Goal: Task Accomplishment & Management: Complete application form

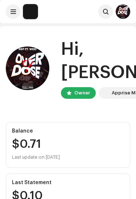
click at [12, 9] on span at bounding box center [13, 12] width 5 height 6
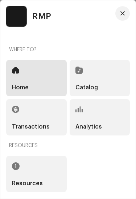
click at [91, 101] on div "Analytics" at bounding box center [100, 117] width 61 height 36
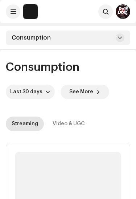
click at [13, 11] on span at bounding box center [13, 12] width 5 height 6
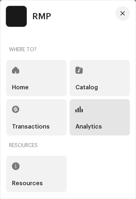
click at [86, 84] on div "Catalog" at bounding box center [100, 78] width 61 height 36
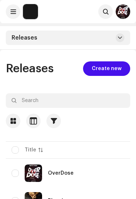
click at [95, 71] on span "Create new" at bounding box center [107, 68] width 30 height 15
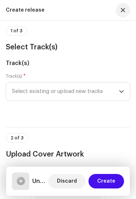
scroll to position [62, 0]
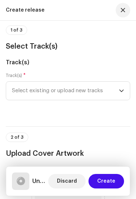
click at [86, 97] on span "Select existing or upload new tracks" at bounding box center [65, 91] width 107 height 18
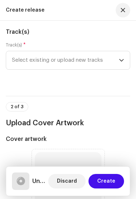
scroll to position [93, 0]
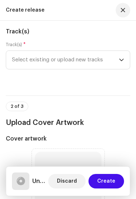
click at [21, 59] on span "Select existing or upload new tracks" at bounding box center [65, 60] width 107 height 18
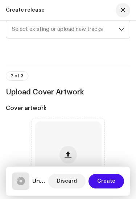
scroll to position [124, 0]
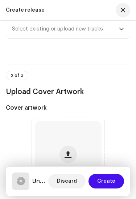
click at [21, 31] on span "Select existing or upload new tracks" at bounding box center [65, 29] width 107 height 18
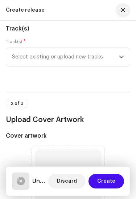
scroll to position [92, 0]
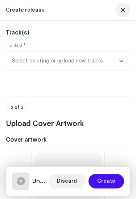
click at [42, 66] on span "Select existing or upload new tracks" at bounding box center [65, 61] width 107 height 18
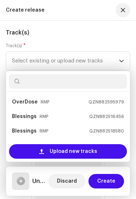
click at [99, 30] on h5 "Track(s)" at bounding box center [68, 32] width 124 height 9
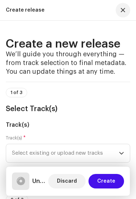
scroll to position [0, 0]
click at [117, 161] on span "Select existing or upload new tracks" at bounding box center [65, 153] width 107 height 18
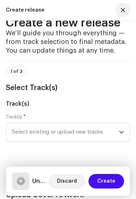
scroll to position [24, 0]
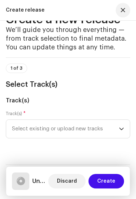
click at [107, 133] on span "Select existing or upload new tracks" at bounding box center [65, 129] width 107 height 18
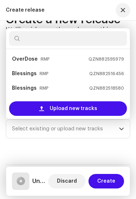
click at [101, 108] on div "Upload new tracks" at bounding box center [68, 108] width 118 height 15
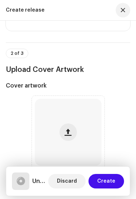
scroll to position [203, 0]
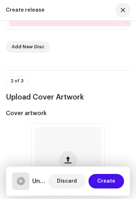
click at [68, 160] on span "button" at bounding box center [68, 160] width 7 height 6
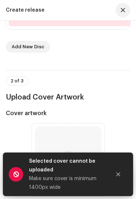
click at [116, 181] on button "Close" at bounding box center [118, 174] width 15 height 15
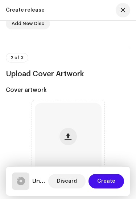
scroll to position [227, 0]
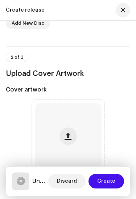
click at [66, 142] on button "button" at bounding box center [68, 135] width 17 height 17
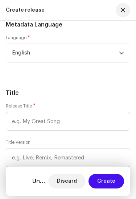
scroll to position [806, 0]
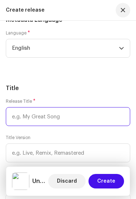
click at [104, 119] on input "text" at bounding box center [68, 116] width 124 height 19
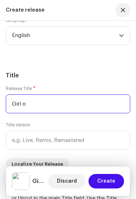
scroll to position [823, 0]
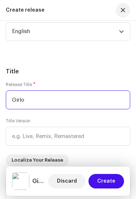
type input "Girlo"
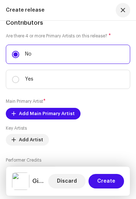
scroll to position [1037, 0]
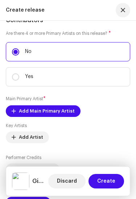
click at [63, 108] on span "Add Main Primary Artist" at bounding box center [47, 111] width 56 height 15
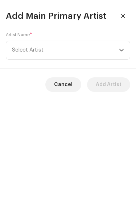
click at [104, 48] on span "Select Artist" at bounding box center [65, 50] width 107 height 18
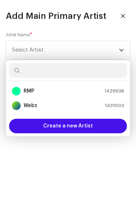
click at [90, 93] on div "RMP 1429938" at bounding box center [68, 91] width 112 height 9
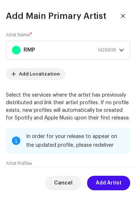
click at [112, 178] on span "Add Artist" at bounding box center [109, 183] width 26 height 15
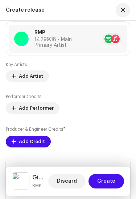
scroll to position [1112, 0]
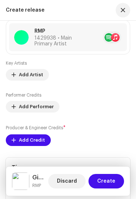
click at [42, 109] on span "Add Performer" at bounding box center [36, 106] width 35 height 15
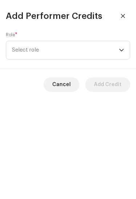
click at [117, 54] on span "Select role" at bounding box center [65, 50] width 107 height 18
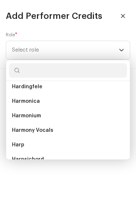
scroll to position [2517, 0]
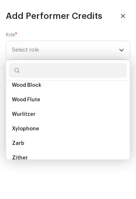
click at [86, 178] on div "Add Performer Credits Role * Select role Cancel Add Credit" at bounding box center [68, 99] width 136 height 199
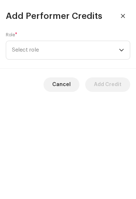
scroll to position [5270, 0]
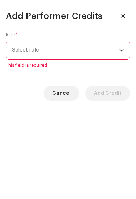
click at [91, 181] on div "Add Performer Credits Role * Select role This field is required. Cancel Add Cre…" at bounding box center [68, 99] width 136 height 199
click at [118, 11] on button "button" at bounding box center [123, 16] width 15 height 15
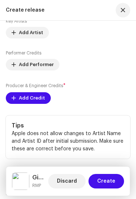
scroll to position [1155, 0]
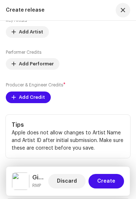
click at [39, 100] on span "Add Credit" at bounding box center [32, 97] width 26 height 15
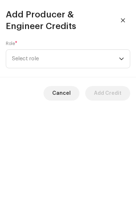
click at [105, 62] on span "Select role" at bounding box center [65, 59] width 107 height 18
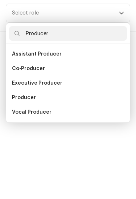
type input "Producer"
click at [63, 136] on li "Producer" at bounding box center [68, 143] width 118 height 15
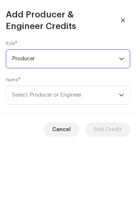
click at [102, 99] on span "Select Producer or Engineer" at bounding box center [65, 95] width 107 height 18
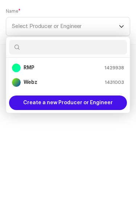
click at [99, 164] on span "Create a new Producer or Engineer" at bounding box center [68, 171] width 90 height 15
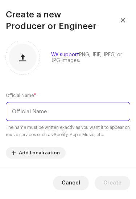
click at [92, 109] on input "text" at bounding box center [68, 111] width 124 height 19
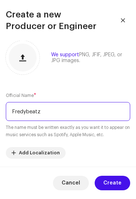
type input "Fredybeatz"
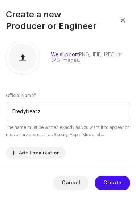
click at [119, 188] on span "Create" at bounding box center [112, 183] width 18 height 15
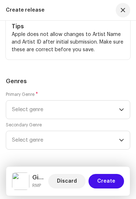
scroll to position [1285, 0]
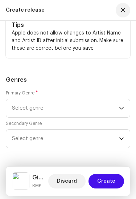
click at [96, 109] on span "Select genre" at bounding box center [65, 108] width 107 height 18
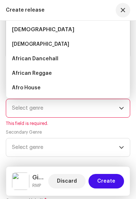
scroll to position [1280, 0]
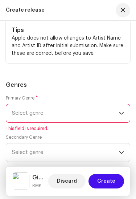
click at [115, 116] on span "Select genre" at bounding box center [65, 113] width 107 height 18
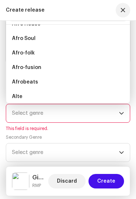
scroll to position [72, 0]
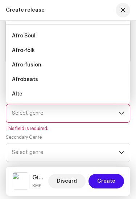
click at [75, 85] on li "Afrobeats" at bounding box center [68, 79] width 118 height 15
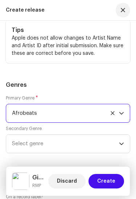
click at [96, 150] on span "Select genre" at bounding box center [65, 144] width 107 height 18
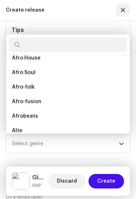
scroll to position [66, 0]
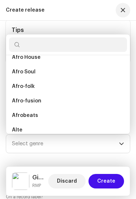
click at [80, 77] on li "Afro Soul" at bounding box center [68, 72] width 118 height 15
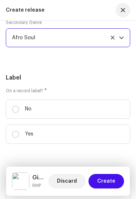
scroll to position [1389, 0]
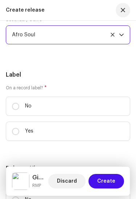
click at [73, 113] on label "No" at bounding box center [68, 106] width 124 height 19
click at [19, 110] on input "No" at bounding box center [15, 106] width 7 height 7
radio input "true"
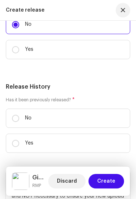
scroll to position [1471, 0]
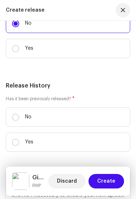
click at [77, 126] on label "No" at bounding box center [68, 116] width 124 height 19
click at [19, 121] on input "No" at bounding box center [15, 117] width 7 height 7
radio input "true"
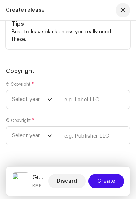
scroll to position [1849, 0]
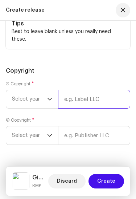
click at [74, 108] on input "text" at bounding box center [94, 99] width 72 height 19
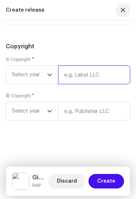
scroll to position [1878, 0]
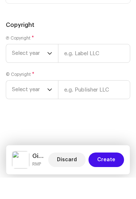
click at [40, 66] on span "Select year" at bounding box center [29, 75] width 35 height 18
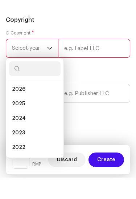
click at [35, 118] on li "2025" at bounding box center [35, 125] width 52 height 15
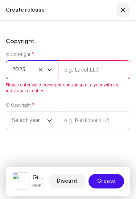
click at [92, 78] on input "text" at bounding box center [94, 69] width 72 height 19
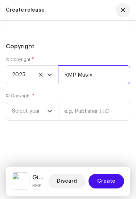
click at [97, 77] on input "RMP Musix" at bounding box center [94, 74] width 72 height 19
type input "RMP Music"
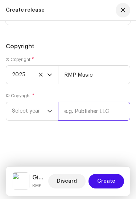
click at [90, 105] on input "text" at bounding box center [94, 111] width 72 height 19
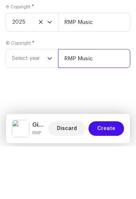
type input "RMP Music"
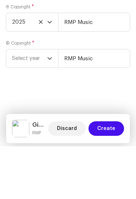
click at [20, 102] on span "Select year" at bounding box center [29, 111] width 35 height 18
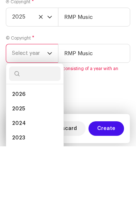
click at [17, 158] on span "2025" at bounding box center [18, 161] width 13 height 7
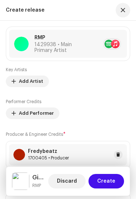
scroll to position [1106, 0]
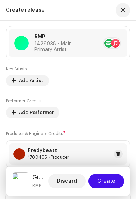
click at [21, 84] on span "Add Artist" at bounding box center [31, 80] width 24 height 15
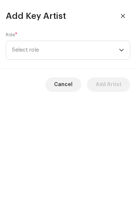
click at [40, 50] on span "Select role" at bounding box center [65, 50] width 107 height 18
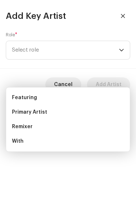
click at [24, 90] on li "Featuring" at bounding box center [68, 97] width 118 height 15
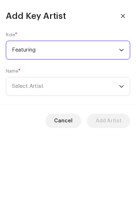
click at [33, 91] on span "Select Artist" at bounding box center [65, 86] width 107 height 18
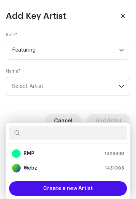
scroll to position [0, 0]
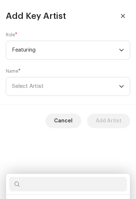
click at [114, 83] on span "Select Artist" at bounding box center [65, 86] width 107 height 18
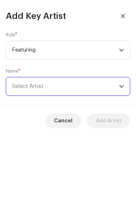
click at [112, 90] on span "Select Artist" at bounding box center [65, 86] width 107 height 18
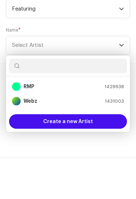
click at [94, 138] on div "Webz 1431003" at bounding box center [68, 142] width 112 height 9
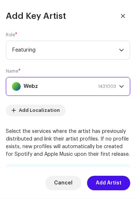
click at [112, 183] on span "Add Artist" at bounding box center [109, 183] width 26 height 15
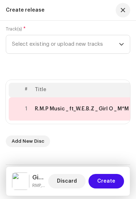
scroll to position [109, 0]
click at [106, 179] on span "Create" at bounding box center [106, 181] width 18 height 15
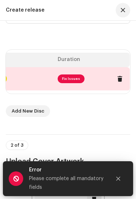
scroll to position [0, 318]
click at [70, 82] on span "Fix Issues" at bounding box center [71, 78] width 27 height 9
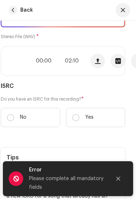
scroll to position [126, 4]
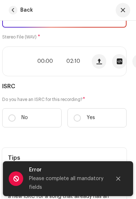
click at [43, 119] on label "No" at bounding box center [32, 117] width 60 height 19
click at [16, 119] on input "No" at bounding box center [11, 117] width 7 height 7
radio input "true"
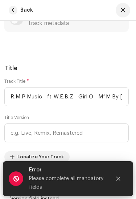
scroll to position [406, 1]
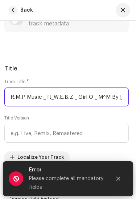
click at [113, 91] on input "R.M.P Music _ ft_W.E.B.Z _ Girl O _ M^M By [PERSON_NAME].wav" at bounding box center [66, 96] width 124 height 19
click at [116, 91] on input "R.M.P Music _ ft_W.E.BBy Fredoo.wav" at bounding box center [66, 96] width 124 height 19
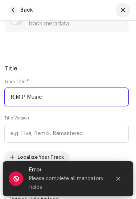
type input "R.M.P"
type input "Girlo"
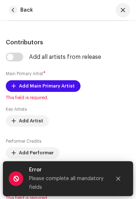
scroll to position [596, 0]
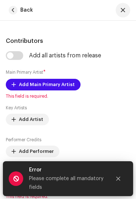
click at [63, 82] on span "Add Main Primary Artist" at bounding box center [47, 84] width 56 height 15
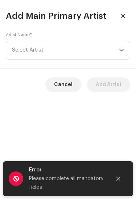
click at [113, 50] on span "Select Artist" at bounding box center [65, 50] width 107 height 18
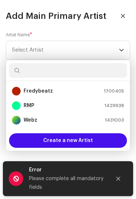
click at [83, 105] on div "RMP 1429938" at bounding box center [68, 105] width 112 height 9
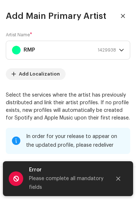
click at [119, 178] on icon "Close" at bounding box center [118, 178] width 5 height 5
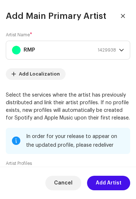
click at [111, 188] on span "Add Artist" at bounding box center [109, 183] width 26 height 15
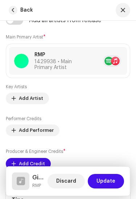
scroll to position [632, 0]
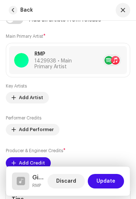
click at [27, 91] on span "Add Artist" at bounding box center [31, 97] width 24 height 15
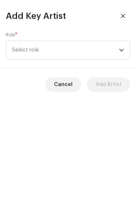
click at [28, 47] on span "Select role" at bounding box center [65, 50] width 107 height 18
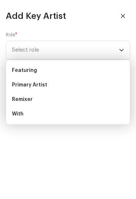
click at [19, 74] on span "Featuring" at bounding box center [24, 70] width 25 height 7
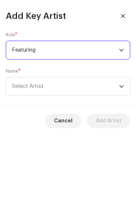
click at [96, 87] on span "Select Artist" at bounding box center [65, 86] width 107 height 18
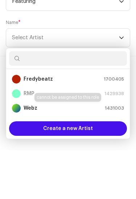
click at [78, 152] on div "Webz 1431003" at bounding box center [68, 156] width 112 height 9
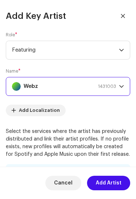
click at [115, 182] on span "Add Artist" at bounding box center [109, 183] width 26 height 15
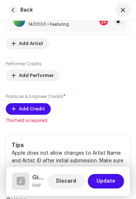
scroll to position [717, 0]
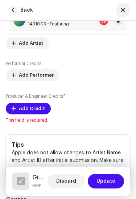
click at [37, 103] on span "Add Credit" at bounding box center [32, 108] width 26 height 15
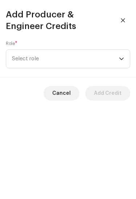
click at [113, 61] on span "Select role" at bounding box center [65, 59] width 107 height 18
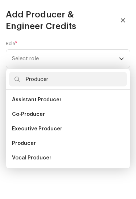
type input "Producer"
click at [63, 147] on li "Producer" at bounding box center [68, 143] width 118 height 15
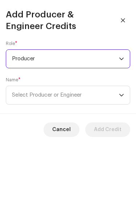
click at [98, 98] on span "Select Producer or Engineer" at bounding box center [65, 95] width 107 height 18
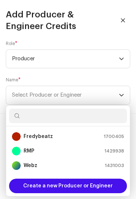
scroll to position [6, 0]
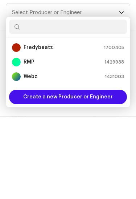
click at [111, 127] on span "1700405" at bounding box center [114, 130] width 20 height 7
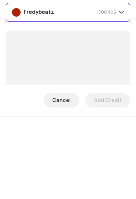
scroll to position [0, 0]
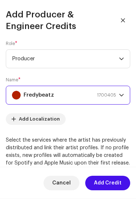
click at [106, 183] on span "Add Credit" at bounding box center [108, 183] width 28 height 15
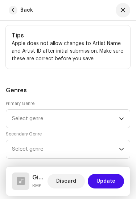
scroll to position [855, 0]
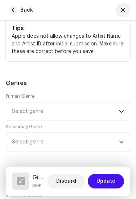
click at [95, 104] on span "Select genre" at bounding box center [65, 111] width 107 height 18
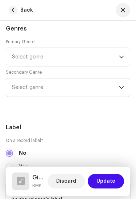
scroll to position [910, 0]
click at [26, 50] on span "Select genre" at bounding box center [65, 57] width 107 height 18
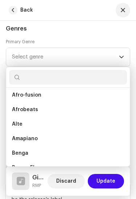
scroll to position [105, 0]
click at [23, 106] on span "Afrobeats" at bounding box center [25, 109] width 26 height 7
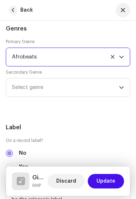
click at [93, 78] on span "Select genre" at bounding box center [65, 87] width 107 height 18
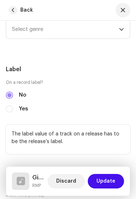
scroll to position [968, 0]
click at [102, 29] on span "Select genre" at bounding box center [65, 29] width 107 height 18
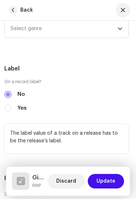
scroll to position [965, 2]
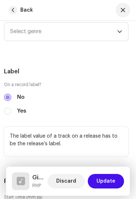
click at [97, 31] on span "Select genre" at bounding box center [63, 32] width 107 height 18
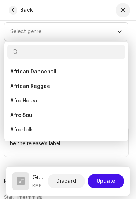
scroll to position [39, 0]
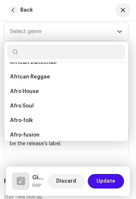
click at [64, 100] on li "Afro Soul" at bounding box center [66, 106] width 118 height 15
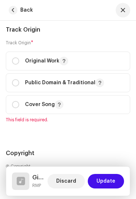
scroll to position [1356, 0]
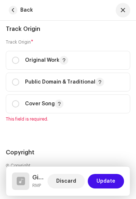
click at [17, 57] on input "radio" at bounding box center [15, 60] width 7 height 7
radio input "true"
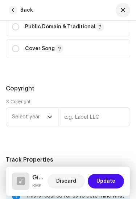
scroll to position [1412, 0]
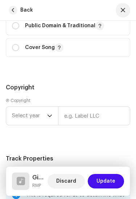
click at [19, 111] on span "Select year" at bounding box center [29, 116] width 35 height 18
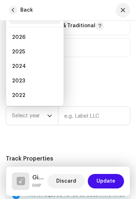
scroll to position [1408, 0]
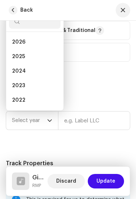
click at [16, 53] on span "2025" at bounding box center [18, 56] width 13 height 7
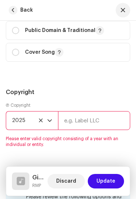
click at [94, 118] on input "text" at bounding box center [94, 120] width 72 height 19
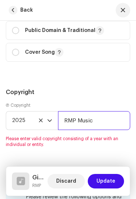
type input "RMP Music"
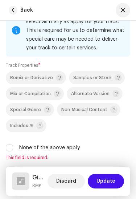
scroll to position [1577, 0]
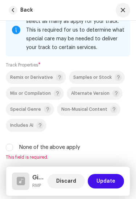
click at [11, 144] on input "None of the above apply" at bounding box center [9, 147] width 7 height 7
checkbox input "true"
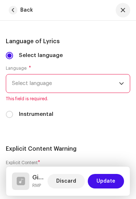
scroll to position [0, 0]
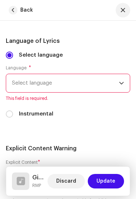
click at [95, 81] on span "Select language" at bounding box center [65, 83] width 107 height 18
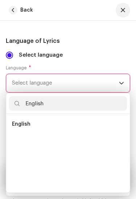
type input "English"
click at [99, 118] on li "English" at bounding box center [68, 124] width 118 height 15
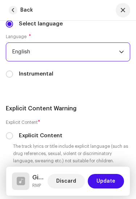
scroll to position [1751, 0]
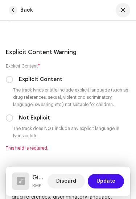
click at [11, 115] on input "Not Explicit" at bounding box center [9, 117] width 7 height 7
radio input "true"
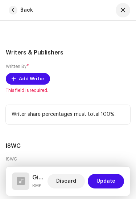
click at [26, 72] on span "Add Writer" at bounding box center [31, 79] width 25 height 15
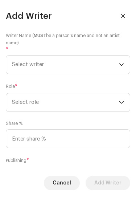
click at [99, 69] on span "Select writer" at bounding box center [65, 65] width 107 height 18
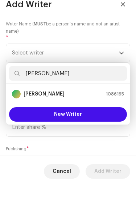
type input "[PERSON_NAME]"
click at [85, 101] on div "[PERSON_NAME] 1086195" at bounding box center [68, 105] width 112 height 9
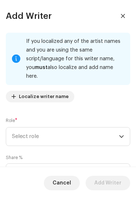
scroll to position [48, 0]
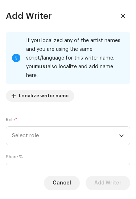
click at [105, 130] on span "Select role" at bounding box center [65, 136] width 107 height 18
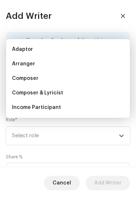
click at [53, 79] on li "Composer" at bounding box center [68, 78] width 118 height 15
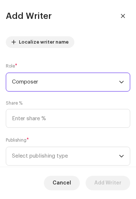
scroll to position [101, 0]
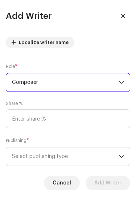
click at [111, 152] on span "Select publishing type" at bounding box center [65, 156] width 107 height 18
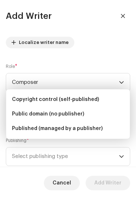
click at [79, 101] on span "Copyright control (self-published)" at bounding box center [55, 99] width 87 height 7
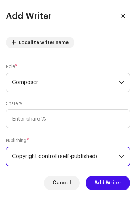
click at [108, 189] on span "Add Writer" at bounding box center [107, 183] width 27 height 15
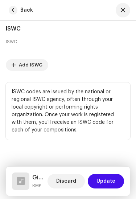
scroll to position [2301, 0]
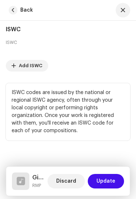
click at [104, 181] on span "Update" at bounding box center [106, 181] width 19 height 15
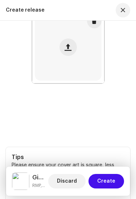
click at [108, 180] on span "Create" at bounding box center [106, 181] width 18 height 15
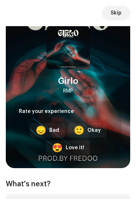
scroll to position [45, 0]
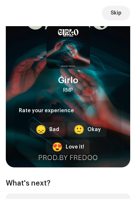
click at [67, 149] on div "Love it!" at bounding box center [75, 147] width 19 height 8
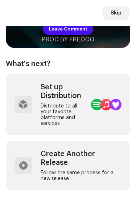
scroll to position [143, 0]
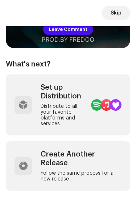
click at [84, 114] on div "Distribute to all your favorite platforms and services" at bounding box center [63, 114] width 45 height 23
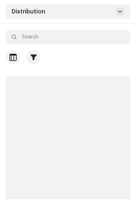
scroll to position [138, 0]
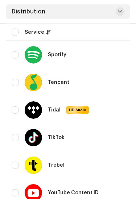
scroll to position [837, 0]
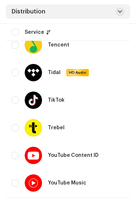
click at [14, 184] on input "checkbox" at bounding box center [15, 183] width 7 height 7
checkbox input "true"
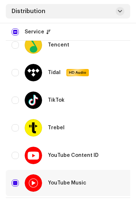
click at [13, 149] on div "YouTube Content ID" at bounding box center [79, 155] width 134 height 17
click at [13, 122] on div "Trebel" at bounding box center [79, 127] width 134 height 17
click at [14, 101] on input "Row Unselected" at bounding box center [15, 100] width 7 height 7
checkbox input "true"
click at [13, 74] on input "Row Unselected" at bounding box center [15, 72] width 7 height 7
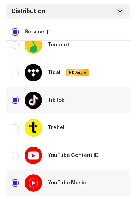
checkbox input "true"
click at [7, 158] on td "YouTube Content ID" at bounding box center [78, 156] width 145 height 26
click at [15, 125] on input "Row Unselected" at bounding box center [15, 127] width 7 height 7
checkbox input "true"
click at [12, 155] on input "Row Unselected" at bounding box center [15, 155] width 7 height 7
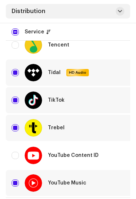
checkbox input "true"
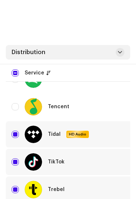
scroll to position [776, 0]
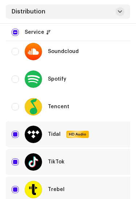
click at [15, 103] on input "Row Unselected" at bounding box center [15, 106] width 7 height 7
checkbox input "true"
click at [13, 77] on input "Row Unselected" at bounding box center [15, 78] width 7 height 7
checkbox input "true"
click at [15, 55] on input "Row Unselected" at bounding box center [15, 51] width 7 height 7
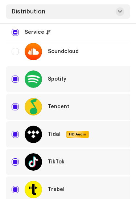
checkbox input "true"
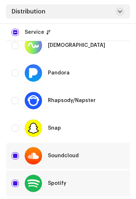
click at [13, 127] on input "Row Unselected" at bounding box center [15, 127] width 7 height 7
checkbox input "true"
click at [14, 101] on input "Row Unselected" at bounding box center [15, 100] width 7 height 7
checkbox input "true"
click at [16, 75] on input "Row Unselected" at bounding box center [15, 72] width 7 height 7
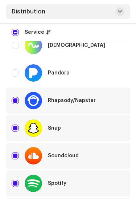
checkbox input "true"
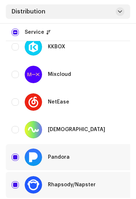
scroll to position [581, 0]
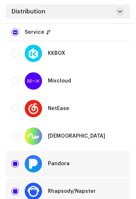
click at [12, 136] on input "Row Unselected" at bounding box center [15, 135] width 7 height 7
checkbox input "true"
click at [17, 105] on input "Row Unselected" at bounding box center [15, 108] width 7 height 7
checkbox input "true"
click at [15, 82] on input "Row Unselected" at bounding box center [15, 80] width 7 height 7
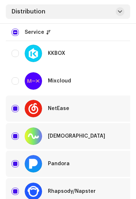
checkbox input "true"
click at [14, 55] on input "Row Unselected" at bounding box center [15, 53] width 7 height 7
checkbox input "true"
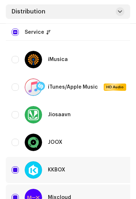
scroll to position [455, 0]
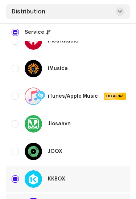
click at [10, 150] on td "JOOX" at bounding box center [78, 151] width 145 height 26
click at [17, 127] on input "Row Unselected" at bounding box center [15, 123] width 7 height 7
checkbox input "true"
click at [13, 98] on input "Row Unselected" at bounding box center [15, 96] width 7 height 7
checkbox input "true"
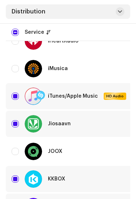
click at [12, 71] on input "Row Unselected" at bounding box center [15, 68] width 7 height 7
checkbox input "true"
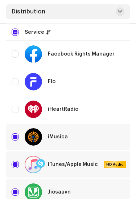
scroll to position [384, 0]
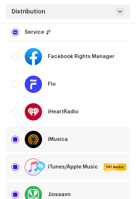
click at [10, 107] on td "iHeartRadio" at bounding box center [78, 112] width 145 height 26
click at [15, 86] on input "Row Unselected" at bounding box center [15, 84] width 7 height 7
checkbox input "true"
click at [15, 59] on input "Row Unselected" at bounding box center [15, 56] width 7 height 7
checkbox input "true"
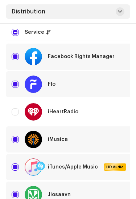
scroll to position [351, 0]
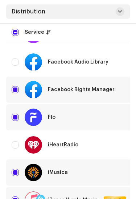
click at [14, 142] on input "Row Unselected" at bounding box center [15, 144] width 7 height 7
checkbox input "true"
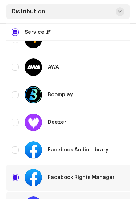
click at [13, 148] on input "Row Unselected" at bounding box center [15, 150] width 7 height 7
checkbox input "true"
click at [15, 119] on input "Row Unselected" at bounding box center [15, 122] width 7 height 7
checkbox input "true"
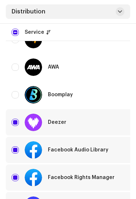
click at [13, 94] on input "Row Unselected" at bounding box center [15, 94] width 7 height 7
checkbox input "true"
click at [16, 68] on input "Row Unselected" at bounding box center [15, 67] width 7 height 7
checkbox input "true"
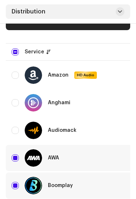
scroll to position [169, 0]
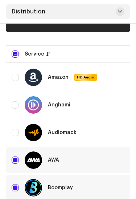
click at [15, 77] on input "Row Unselected" at bounding box center [15, 77] width 7 height 7
checkbox input "true"
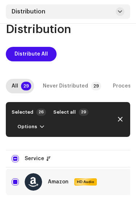
scroll to position [65, 0]
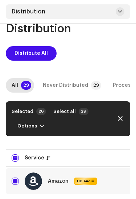
click at [29, 56] on span "Distribute All" at bounding box center [31, 53] width 33 height 15
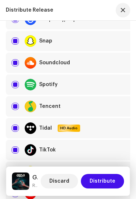
click at [102, 188] on span "Distribute" at bounding box center [103, 181] width 26 height 15
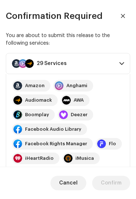
scroll to position [555, 0]
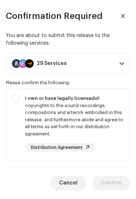
click at [20, 101] on div "I own or have legally licensed all copyrights to the sound recordings, composit…" at bounding box center [68, 123] width 124 height 69
checkbox input "true"
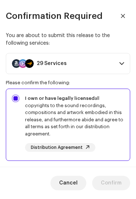
checkbox input "true"
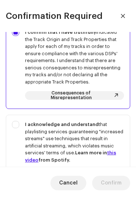
scroll to position [145, 0]
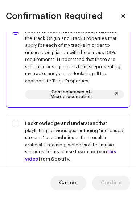
click at [19, 114] on div "I acknowledge and understand that playlisting services guaranteeing "increased …" at bounding box center [68, 154] width 124 height 80
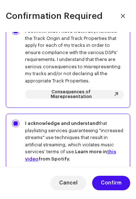
checkbox input "true"
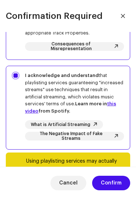
scroll to position [193, 0]
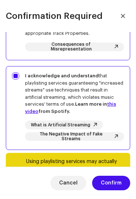
click at [113, 190] on span "Confirm" at bounding box center [111, 183] width 21 height 15
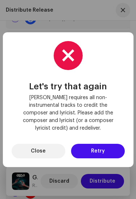
click at [102, 158] on span "Retry" at bounding box center [98, 151] width 14 height 15
click at [54, 158] on button "Close" at bounding box center [39, 151] width 54 height 15
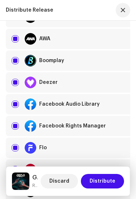
scroll to position [182, 0]
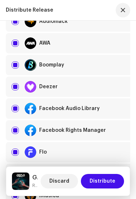
click at [17, 83] on input "checkbox" at bounding box center [15, 86] width 7 height 7
checkbox input "false"
click at [109, 184] on span "Distribute" at bounding box center [103, 181] width 26 height 15
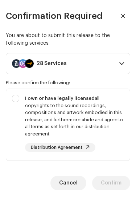
click at [16, 91] on div "I own or have legally licensed all copyrights to the sound recordings, composit…" at bounding box center [68, 123] width 124 height 69
checkbox input "true"
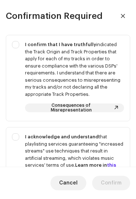
scroll to position [132, 0]
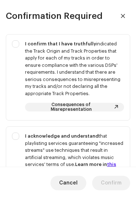
click at [16, 128] on div "I acknowledge and understand that playlisting services guaranteeing "increased …" at bounding box center [68, 167] width 124 height 80
checkbox input "true"
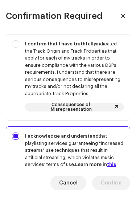
click at [17, 38] on div "I confirm that I have truthfully indicated the Track Origin and Track Propertie…" at bounding box center [68, 75] width 124 height 83
checkbox input "true"
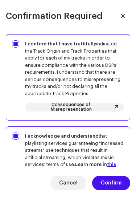
click at [117, 183] on span "Confirm" at bounding box center [111, 183] width 21 height 15
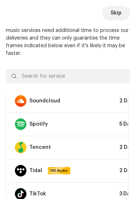
scroll to position [493, 0]
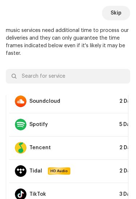
click at [117, 13] on span "Skip" at bounding box center [116, 13] width 11 height 15
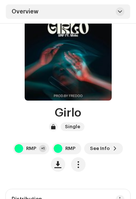
scroll to position [46, 0]
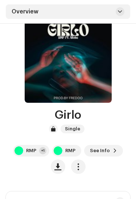
click at [78, 165] on span "button" at bounding box center [78, 167] width 7 height 6
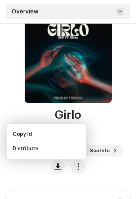
click at [65, 152] on div "Distribute" at bounding box center [46, 149] width 73 height 15
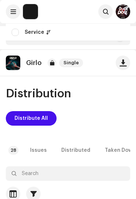
click at [42, 117] on span "Distribute All" at bounding box center [31, 118] width 33 height 15
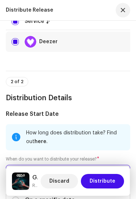
scroll to position [279, 0]
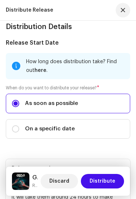
click at [102, 128] on label "On a specific date" at bounding box center [68, 129] width 124 height 20
click at [19, 128] on input "On a specific date" at bounding box center [15, 128] width 7 height 7
radio input "true"
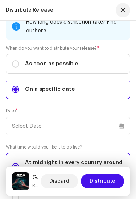
scroll to position [335, 0]
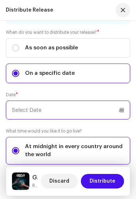
click at [93, 112] on p-datepicker at bounding box center [68, 110] width 124 height 19
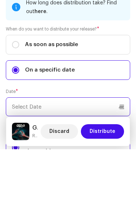
scroll to position [288, 0]
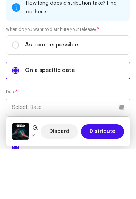
click at [86, 110] on label "On a specific date" at bounding box center [68, 120] width 124 height 20
click at [19, 117] on input "On a specific date" at bounding box center [15, 120] width 7 height 7
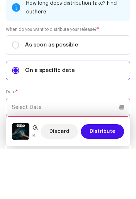
scroll to position [50, 0]
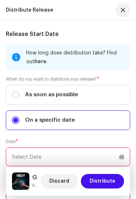
click at [85, 162] on input "text" at bounding box center [68, 156] width 124 height 19
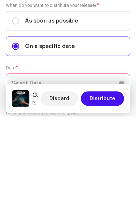
scroll to position [284, 0]
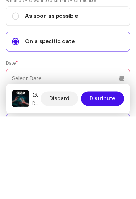
click at [111, 151] on input "text" at bounding box center [68, 160] width 124 height 19
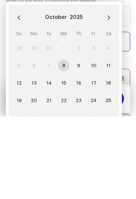
click at [105, 93] on button "Next Month" at bounding box center [109, 100] width 15 height 15
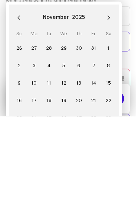
scroll to position [146, 0]
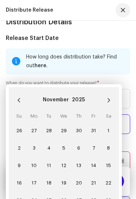
click at [109, 160] on span "15" at bounding box center [109, 166] width 12 height 12
type input "[DATE]"
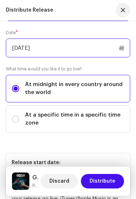
scroll to position [396, 0]
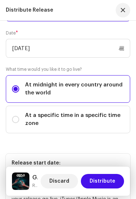
click at [105, 182] on span "Distribute" at bounding box center [103, 181] width 26 height 15
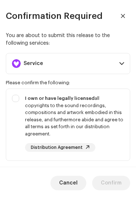
click at [16, 98] on div "I own or have legally licensed all copyrights to the sound recordings, composit…" at bounding box center [68, 123] width 124 height 69
checkbox input "true"
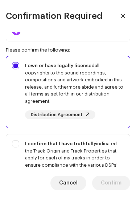
scroll to position [38, 0]
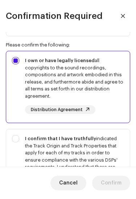
click at [17, 136] on div "I confirm that I have truthfully indicated the Track Origin and Track Propertie…" at bounding box center [68, 170] width 124 height 83
checkbox input "true"
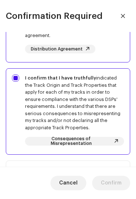
scroll to position [102, 0]
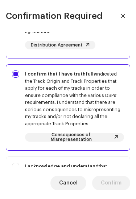
click at [15, 158] on div "I acknowledge and understand that playlisting services guaranteeing "increased …" at bounding box center [68, 197] width 124 height 80
checkbox input "true"
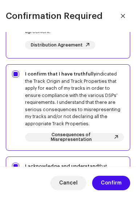
click at [113, 181] on span "Confirm" at bounding box center [111, 183] width 21 height 15
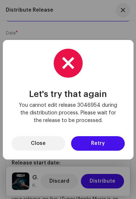
click at [41, 143] on span "Close" at bounding box center [38, 143] width 15 height 15
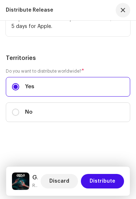
scroll to position [607, 0]
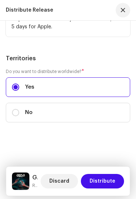
click at [103, 180] on span "Distribute" at bounding box center [103, 181] width 26 height 15
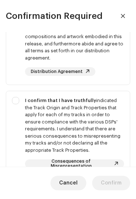
click at [122, 18] on icon "button" at bounding box center [122, 15] width 5 height 5
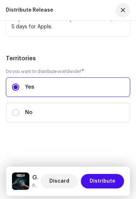
scroll to position [83, 0]
click at [122, 3] on button "button" at bounding box center [123, 10] width 15 height 15
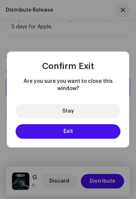
click at [86, 133] on button "Exit" at bounding box center [68, 131] width 105 height 15
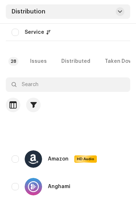
scroll to position [0, 0]
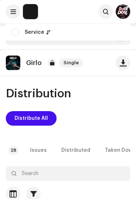
click at [14, 8] on button at bounding box center [13, 11] width 15 height 15
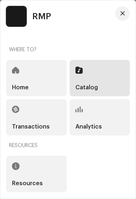
click at [92, 87] on h5 "Catalog" at bounding box center [86, 88] width 23 height 6
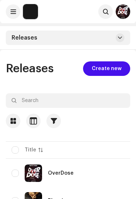
click at [105, 84] on div at bounding box center [68, 99] width 136 height 199
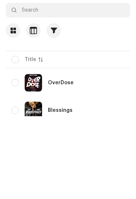
scroll to position [73, 0]
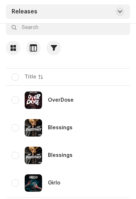
click at [15, 191] on div "Girlo" at bounding box center [79, 183] width 134 height 17
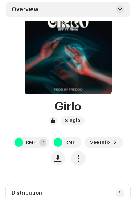
scroll to position [54, 0]
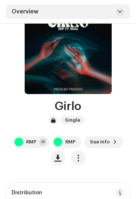
click at [109, 147] on span "See Info" at bounding box center [100, 142] width 20 height 15
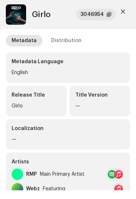
scroll to position [0, 0]
click at [73, 35] on div "Distribution" at bounding box center [66, 41] width 30 height 12
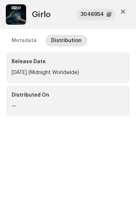
click at [102, 73] on div "[DATE] (Midnight Worldwide)" at bounding box center [68, 72] width 113 height 9
click at [28, 40] on div "Metadata" at bounding box center [24, 41] width 25 height 12
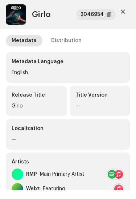
click at [123, 12] on icon "button" at bounding box center [123, 11] width 4 height 4
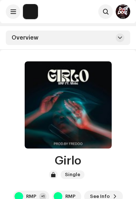
click at [12, 16] on button at bounding box center [13, 11] width 15 height 15
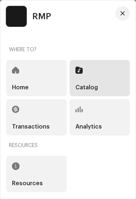
click at [51, 77] on div "Home" at bounding box center [36, 78] width 61 height 36
